Goal: Transaction & Acquisition: Purchase product/service

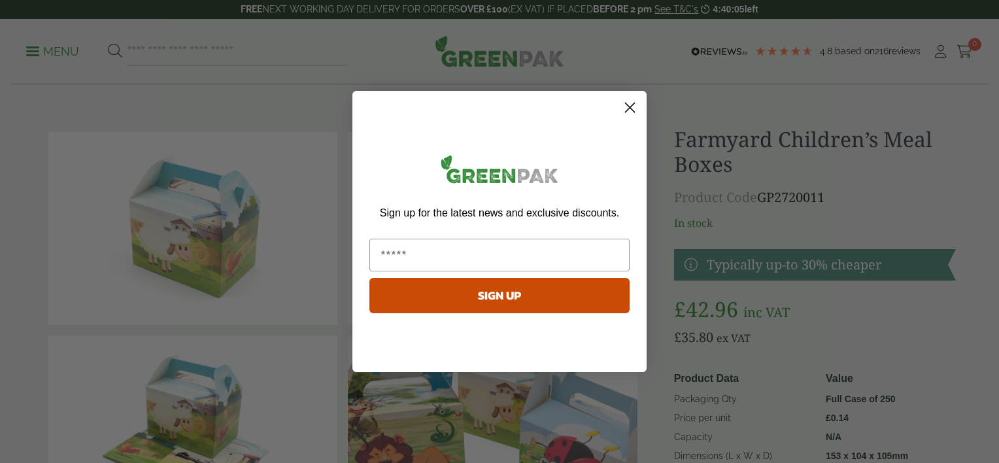
click at [633, 103] on icon "Close dialog" at bounding box center [630, 107] width 9 height 9
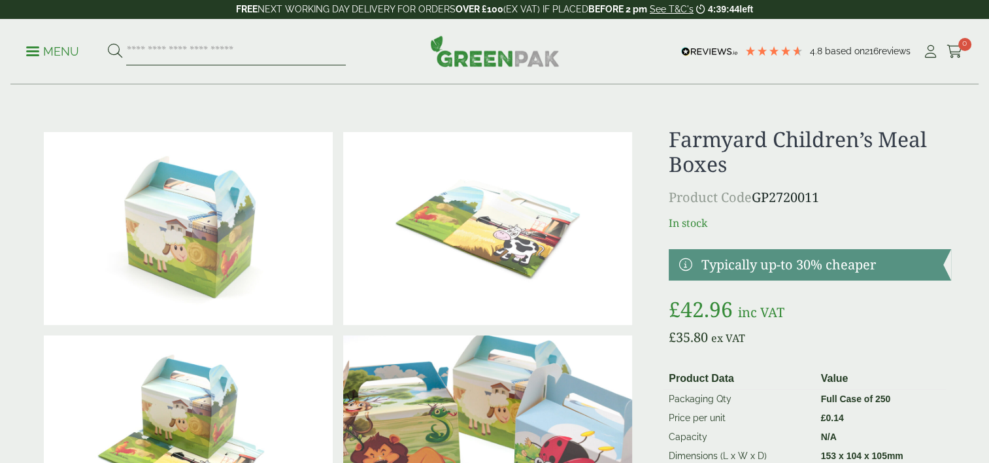
click at [193, 57] on input "search" at bounding box center [236, 51] width 220 height 27
type input "**********"
click at [108, 43] on button at bounding box center [115, 51] width 14 height 17
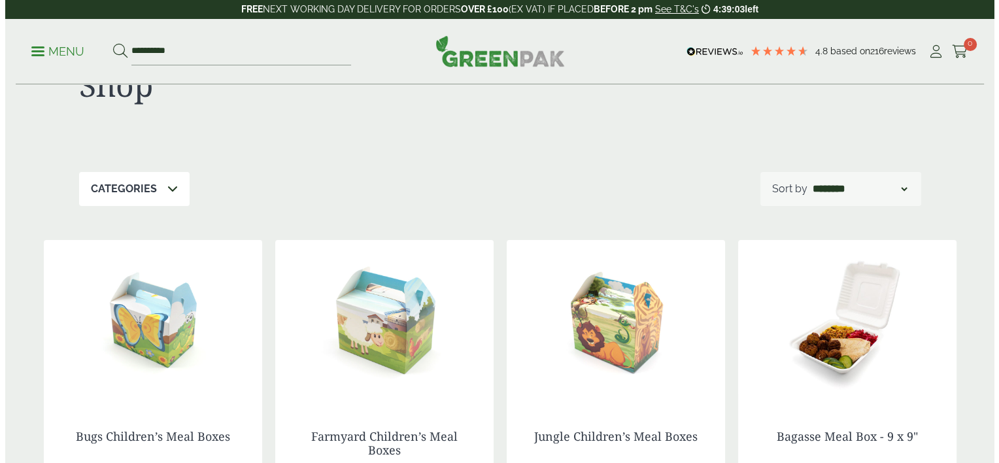
scroll to position [65, 0]
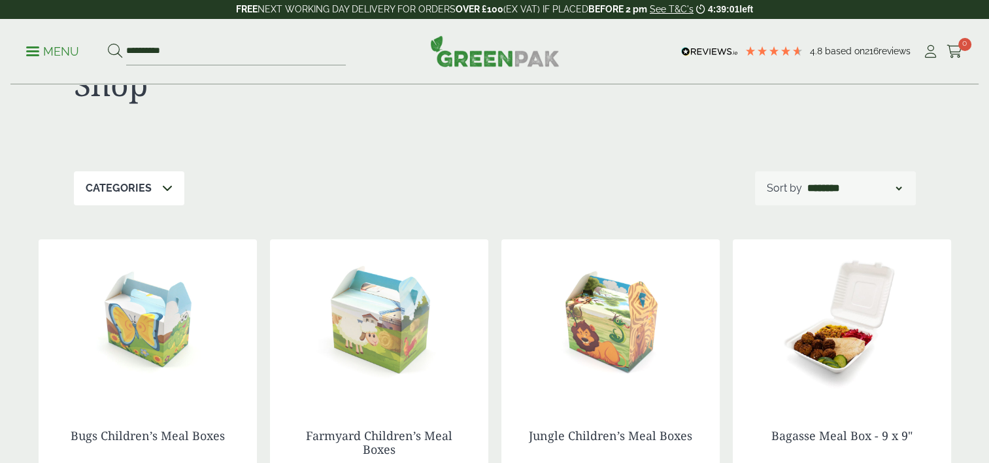
click at [31, 54] on link "Menu" at bounding box center [52, 50] width 53 height 13
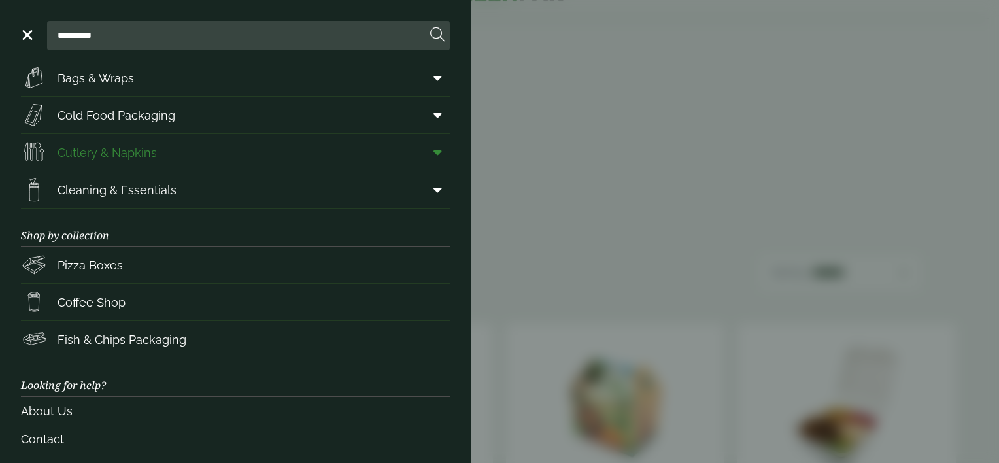
scroll to position [54, 0]
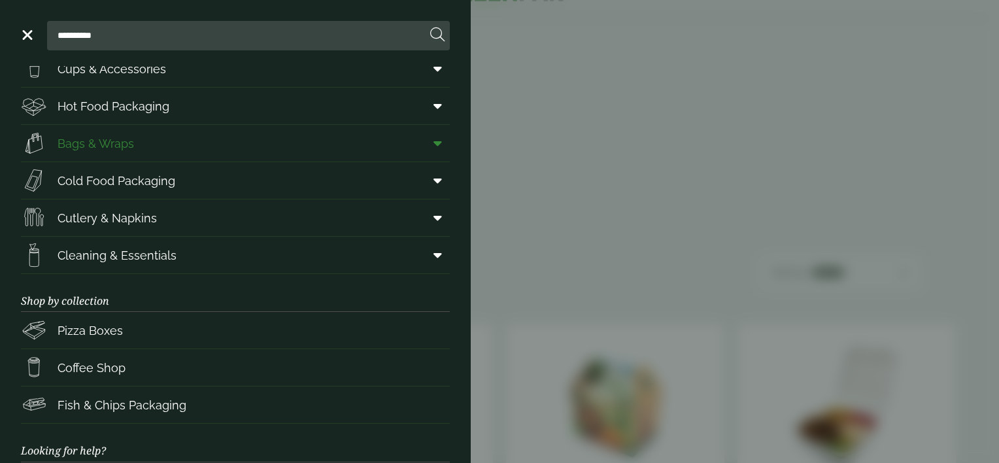
click at [121, 141] on span "Bags & Wraps" at bounding box center [96, 144] width 76 height 18
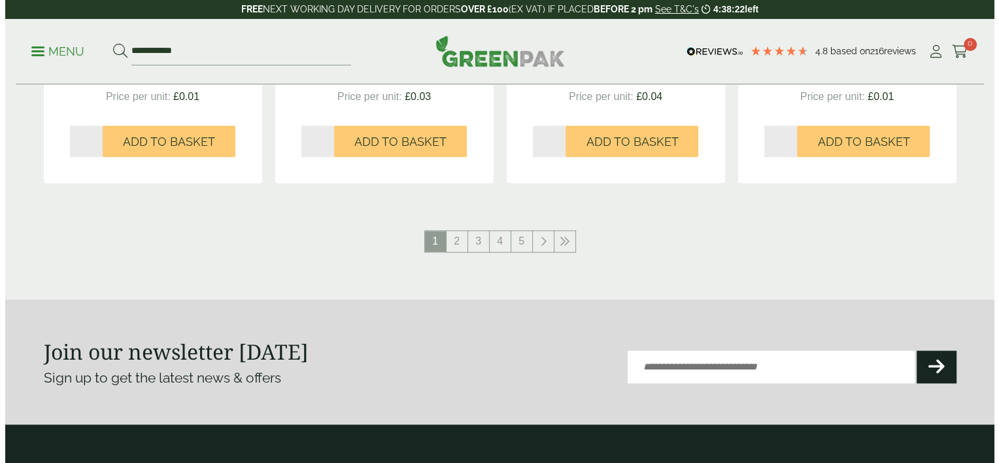
scroll to position [1438, 0]
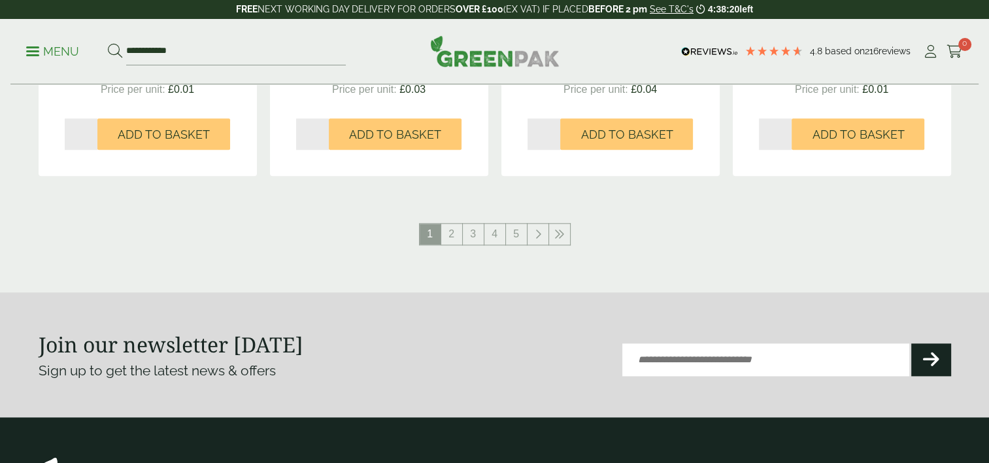
click at [37, 52] on span at bounding box center [32, 51] width 13 height 2
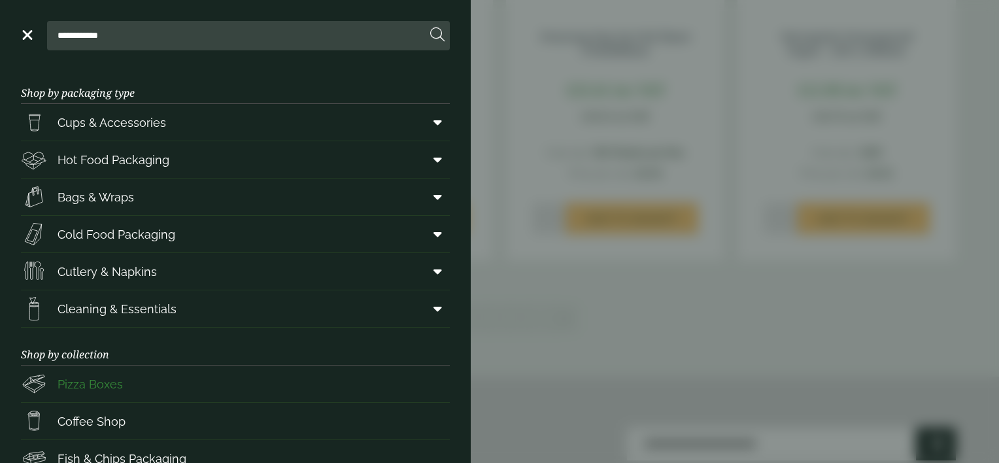
click at [88, 379] on span "Pizza Boxes" at bounding box center [90, 384] width 65 height 18
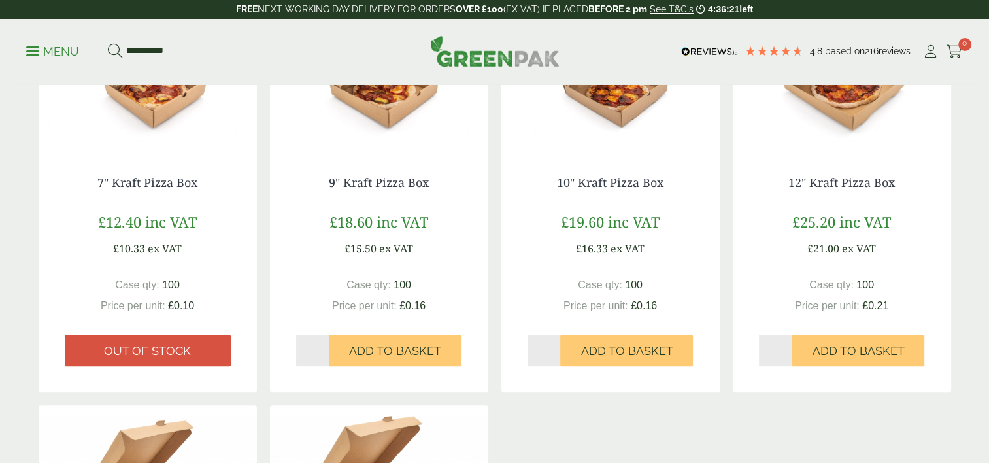
scroll to position [327, 0]
